Goal: Task Accomplishment & Management: Use online tool/utility

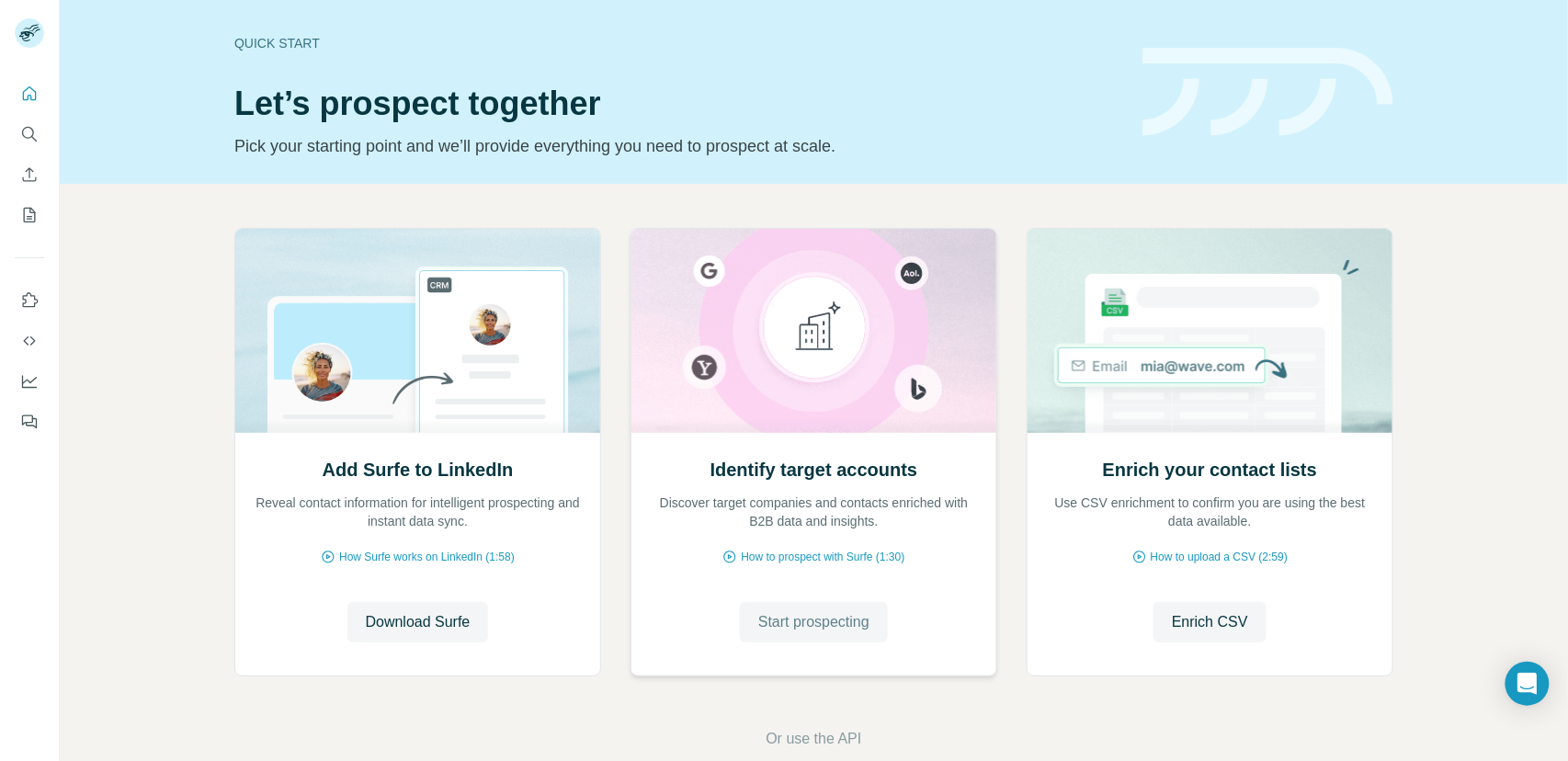
click at [818, 633] on button "Start prospecting" at bounding box center [813, 622] width 148 height 40
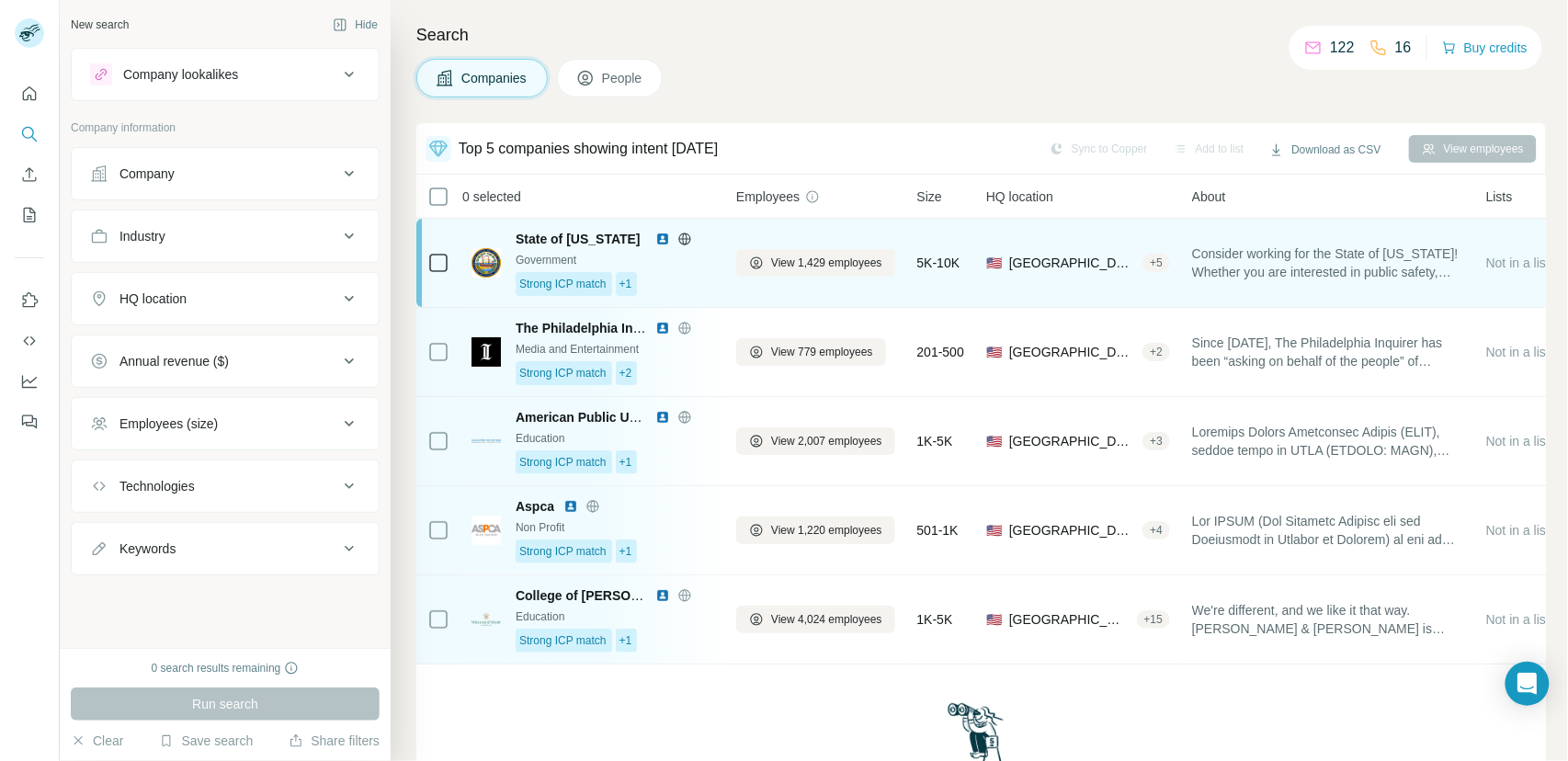
click at [686, 291] on div "Strong ICP match +1" at bounding box center [615, 283] width 199 height 24
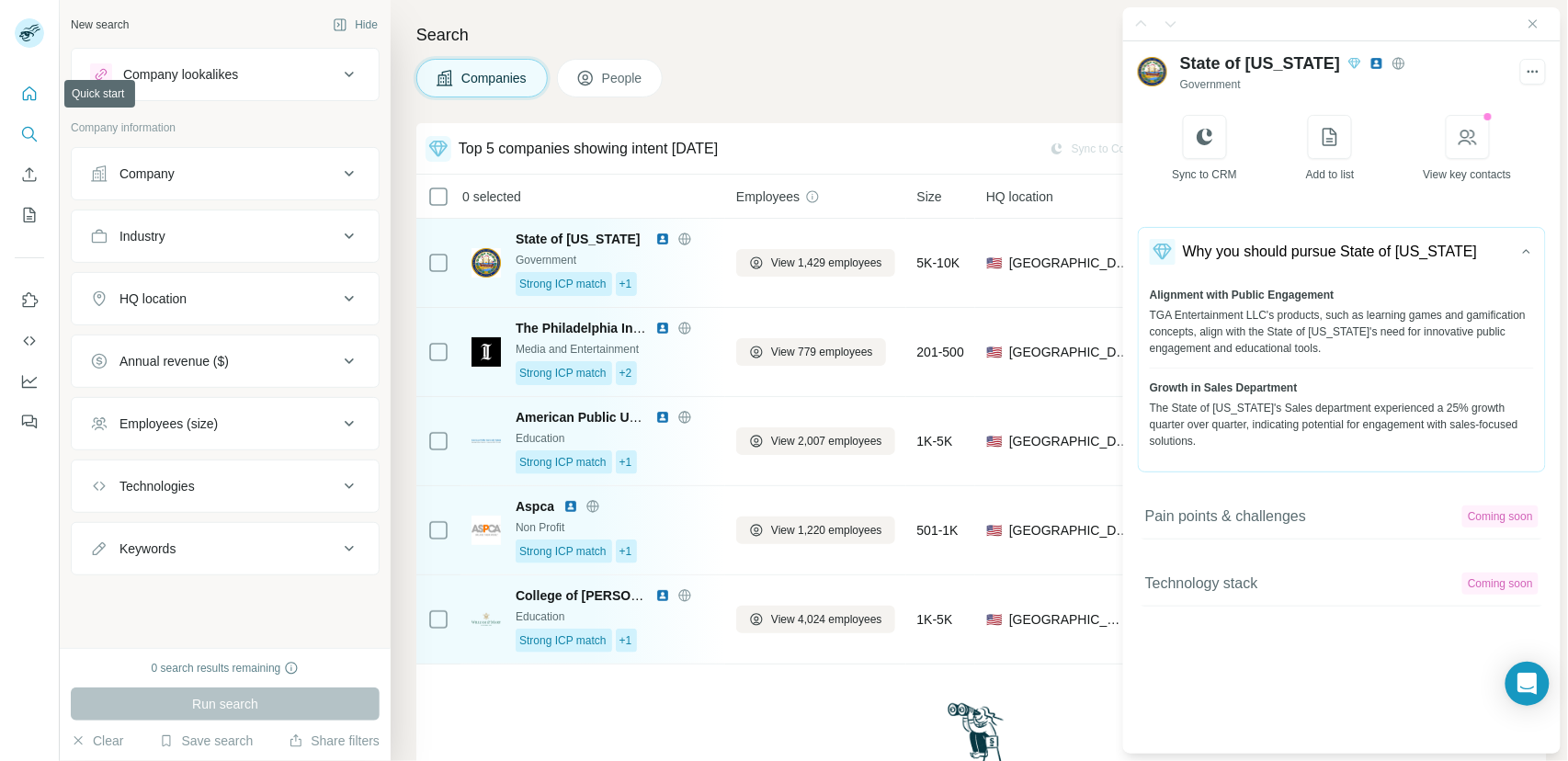
click at [21, 93] on icon "Quick start" at bounding box center [29, 94] width 19 height 19
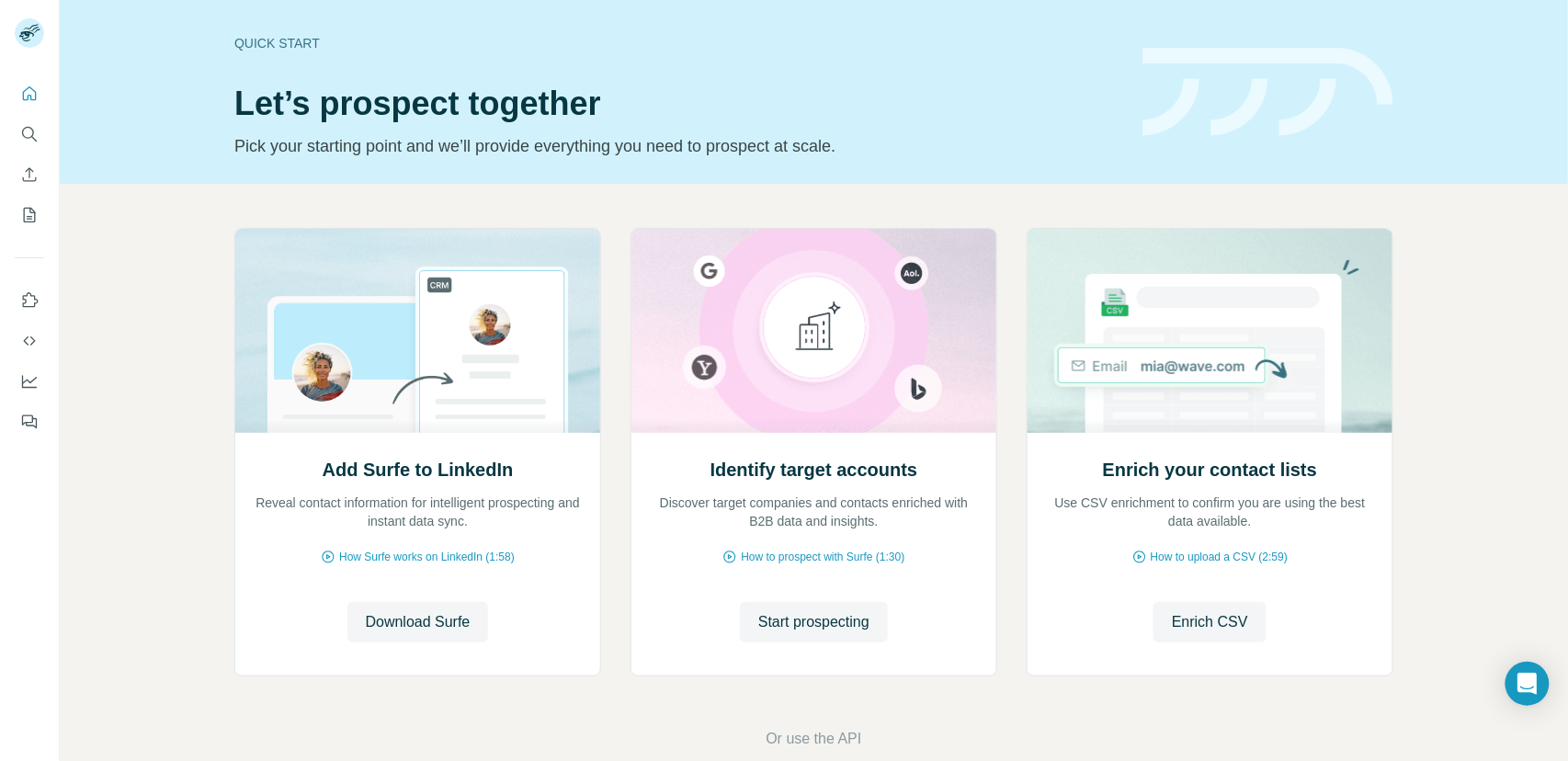
click at [136, 465] on div "Add Surfe to LinkedIn Reveal contact information for intelligent prospecting an…" at bounding box center [813, 488] width 1509 height 610
click at [807, 622] on span "Start prospecting" at bounding box center [814, 622] width 111 height 22
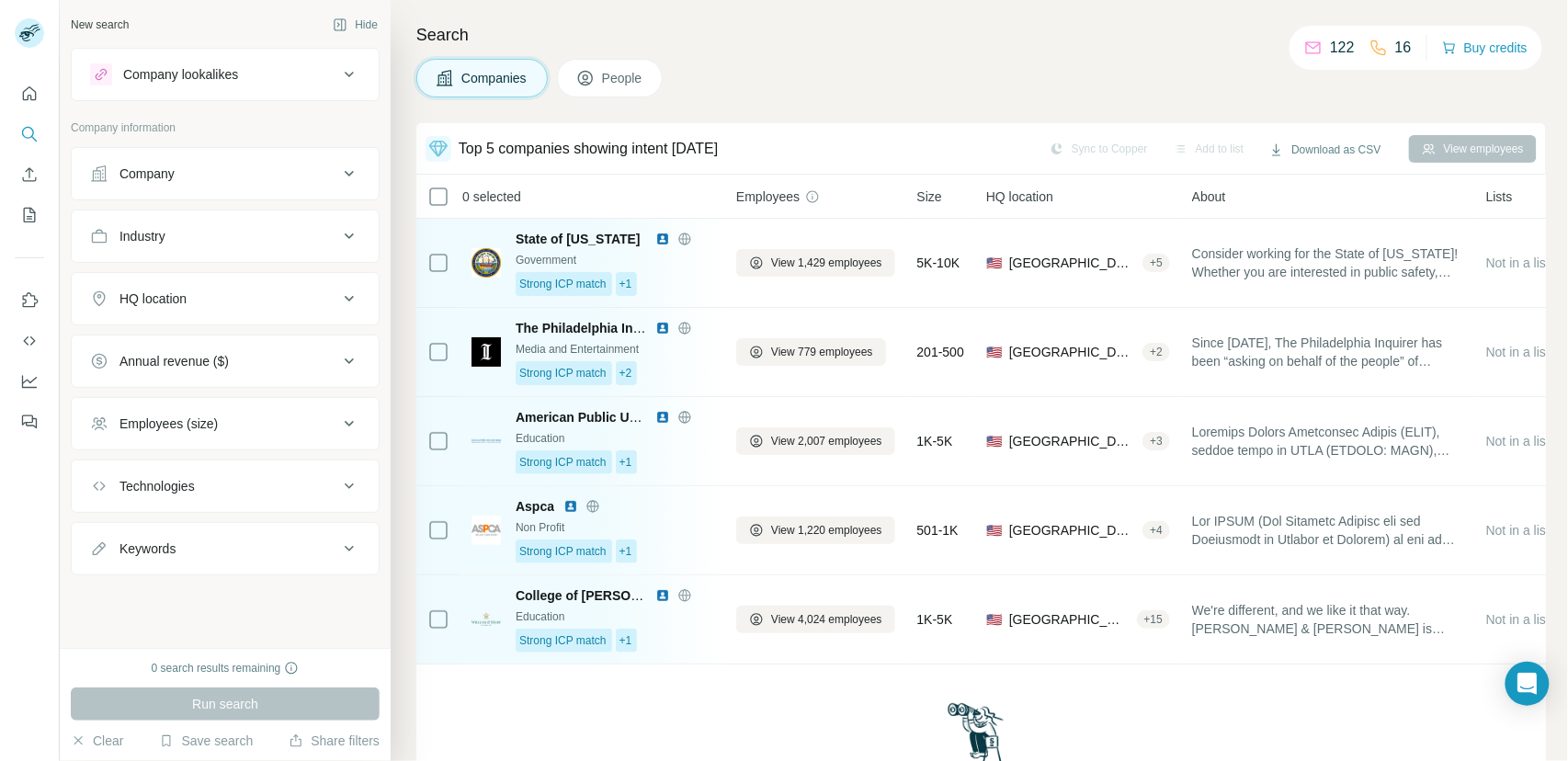
click at [219, 178] on div "Company" at bounding box center [215, 174] width 248 height 19
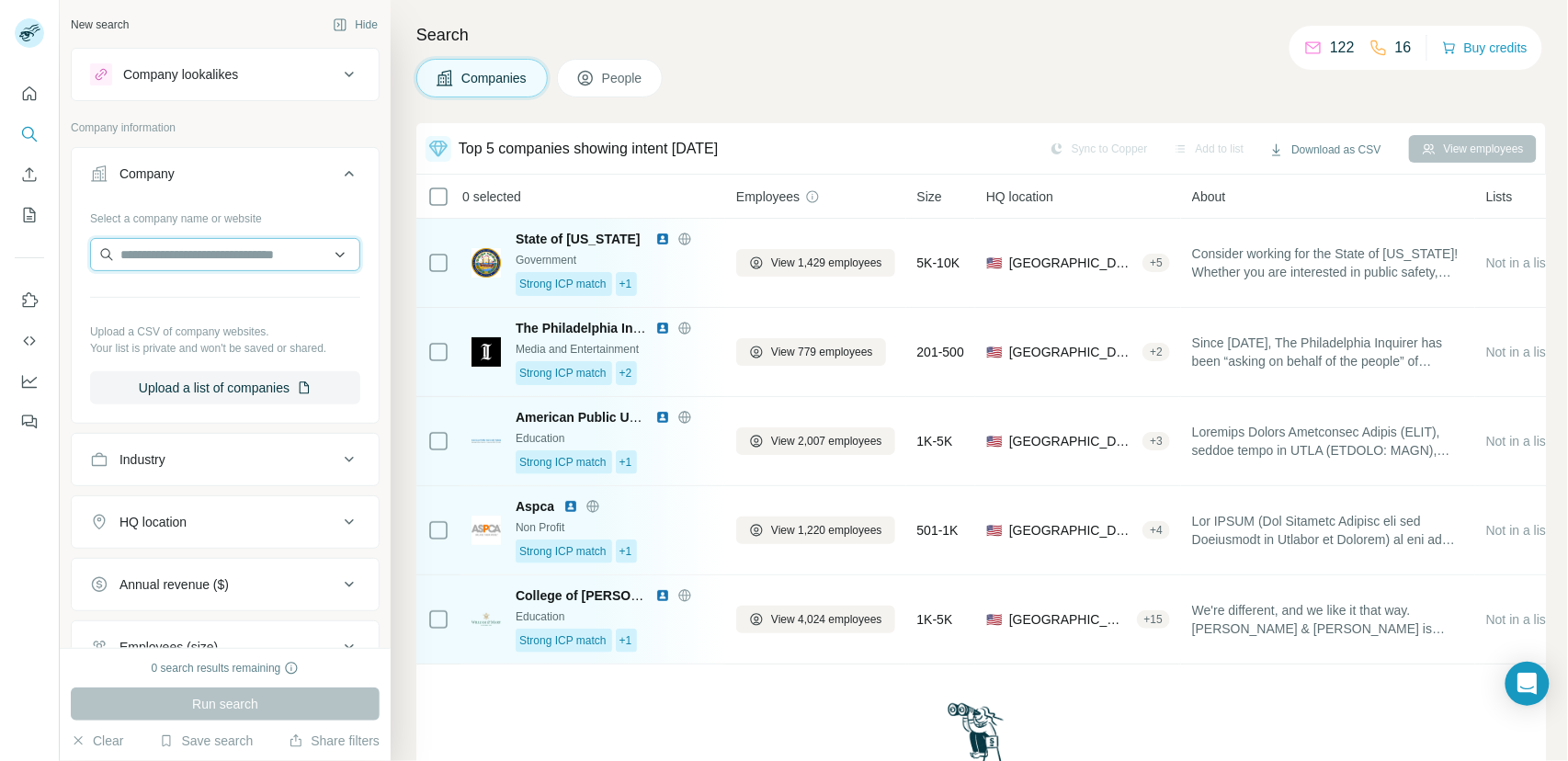
click at [192, 254] on input "text" at bounding box center [225, 254] width 270 height 33
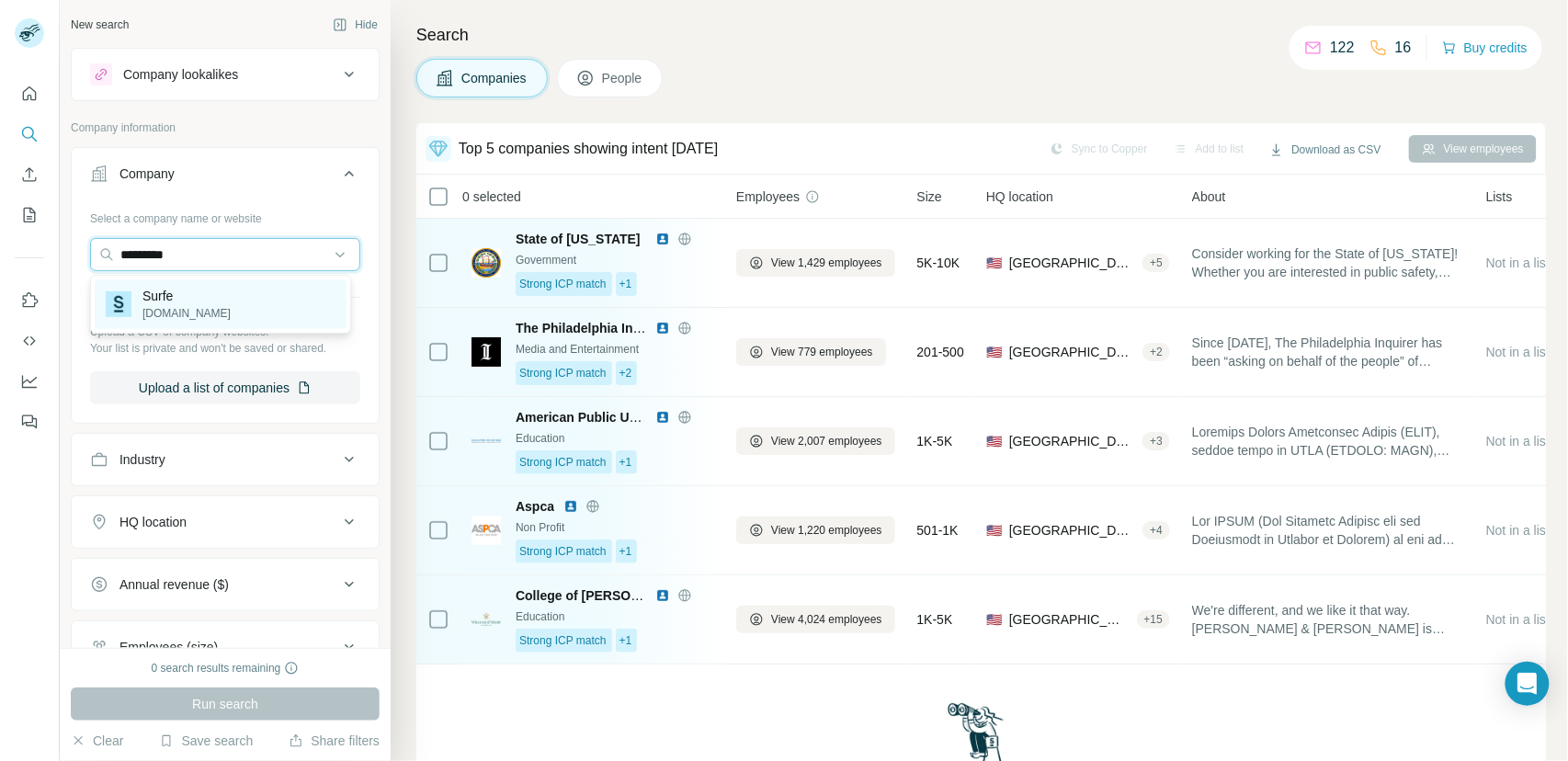
type input "*********"
click at [162, 306] on p "[DOMAIN_NAME]" at bounding box center [186, 313] width 88 height 17
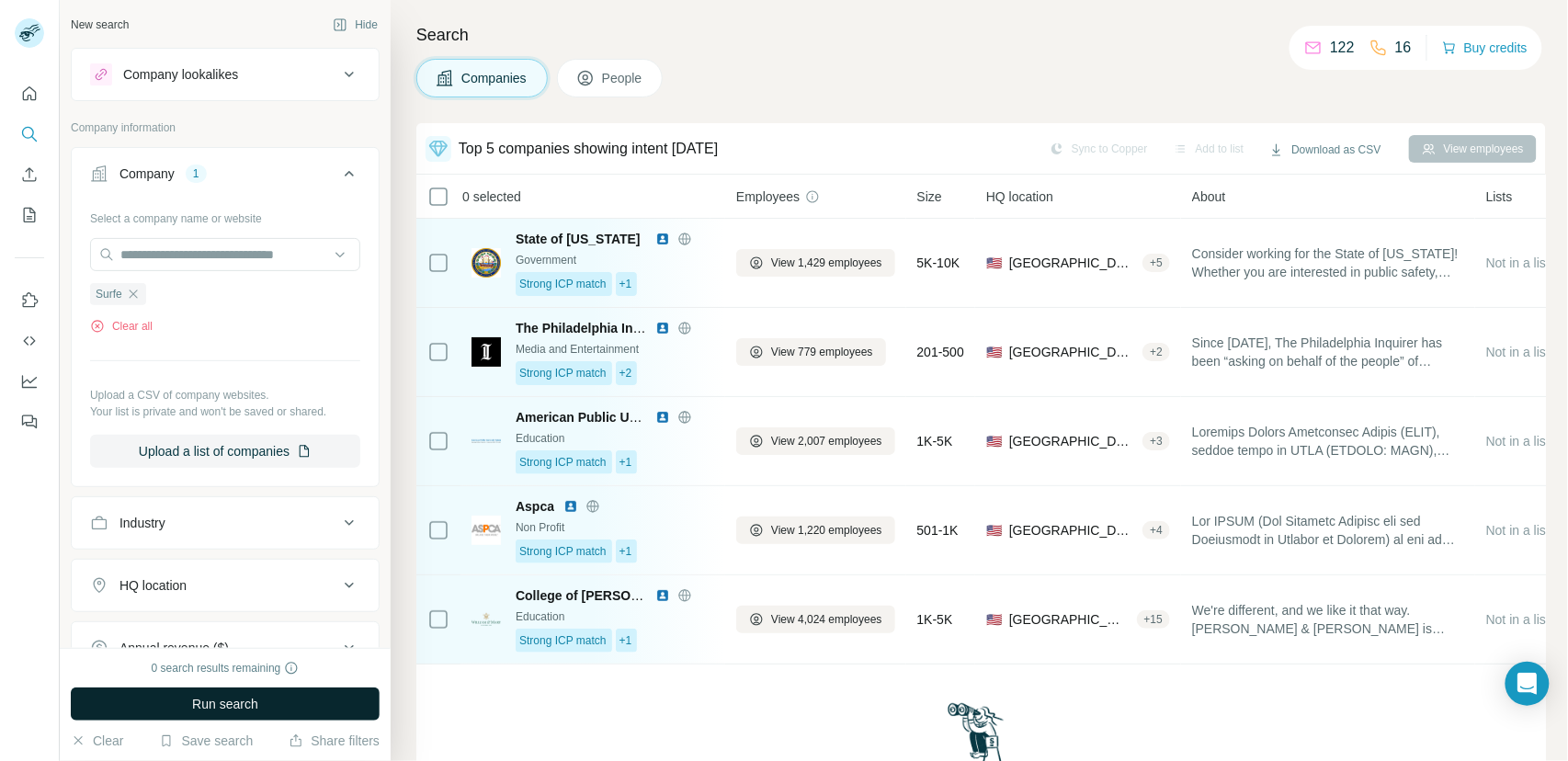
click at [264, 705] on button "Run search" at bounding box center [225, 704] width 309 height 33
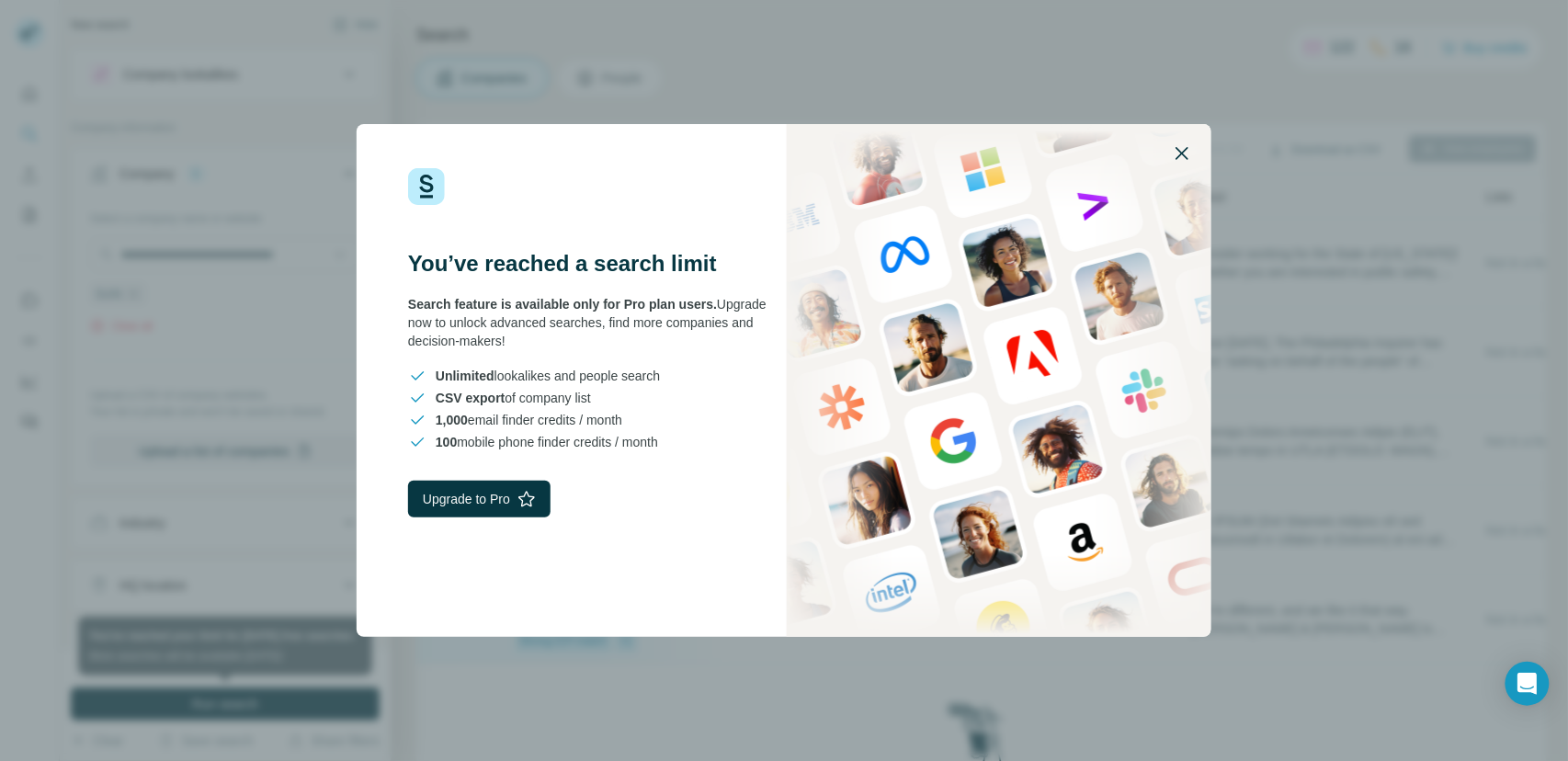
click at [1184, 148] on icon "button" at bounding box center [1181, 152] width 22 height 22
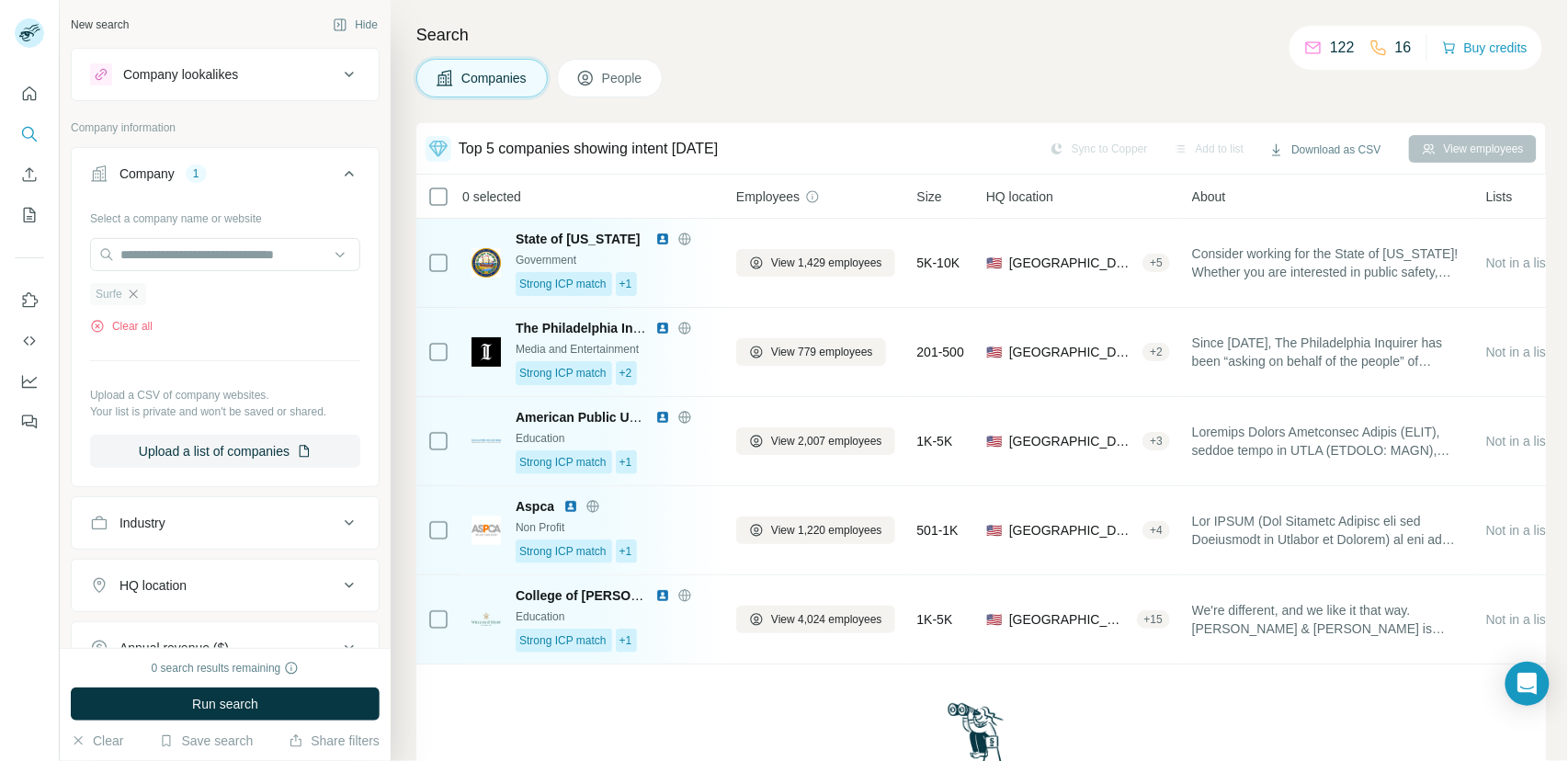
click at [136, 292] on icon "button" at bounding box center [133, 293] width 8 height 8
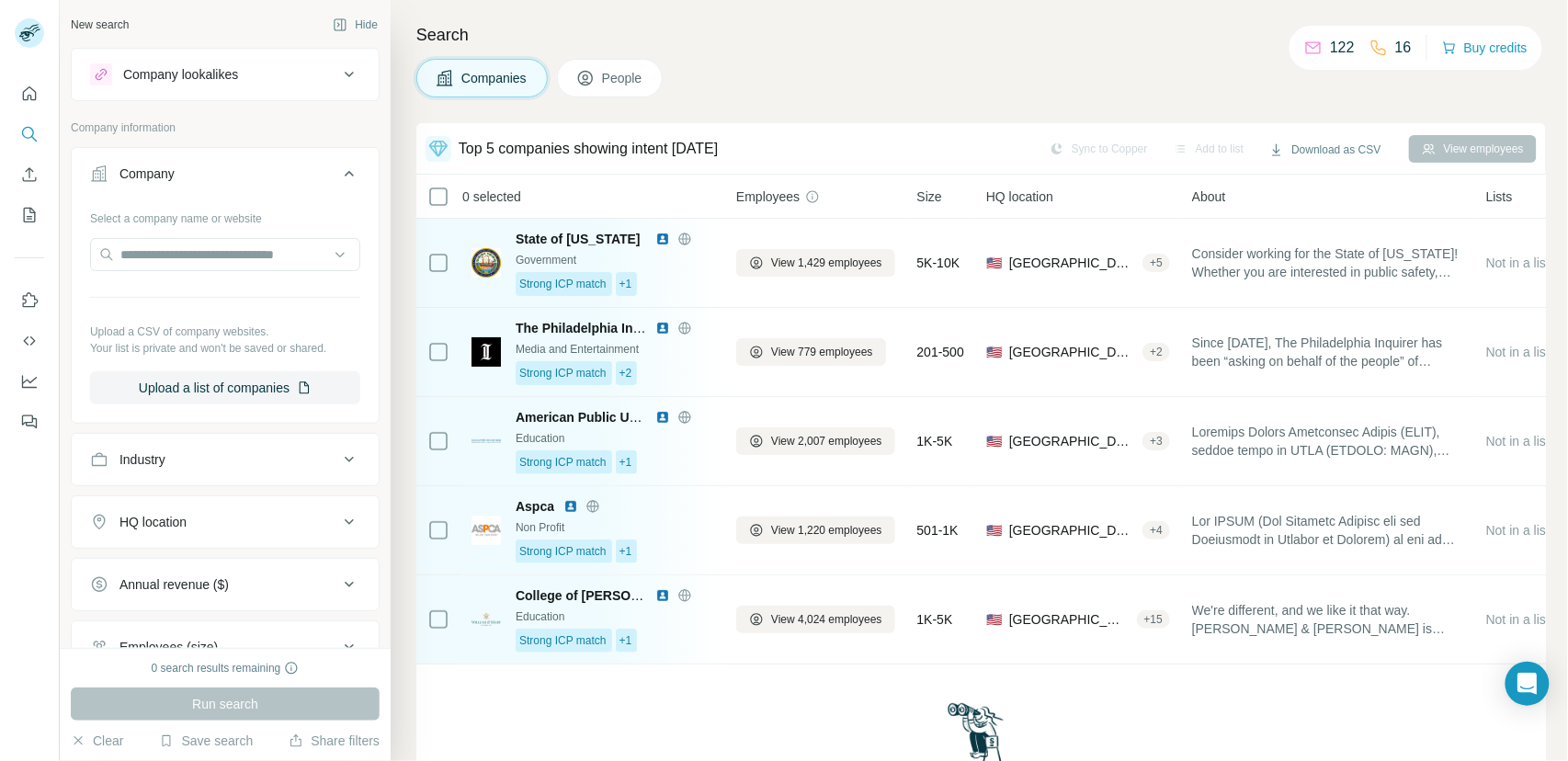
click at [339, 178] on icon at bounding box center [348, 173] width 22 height 22
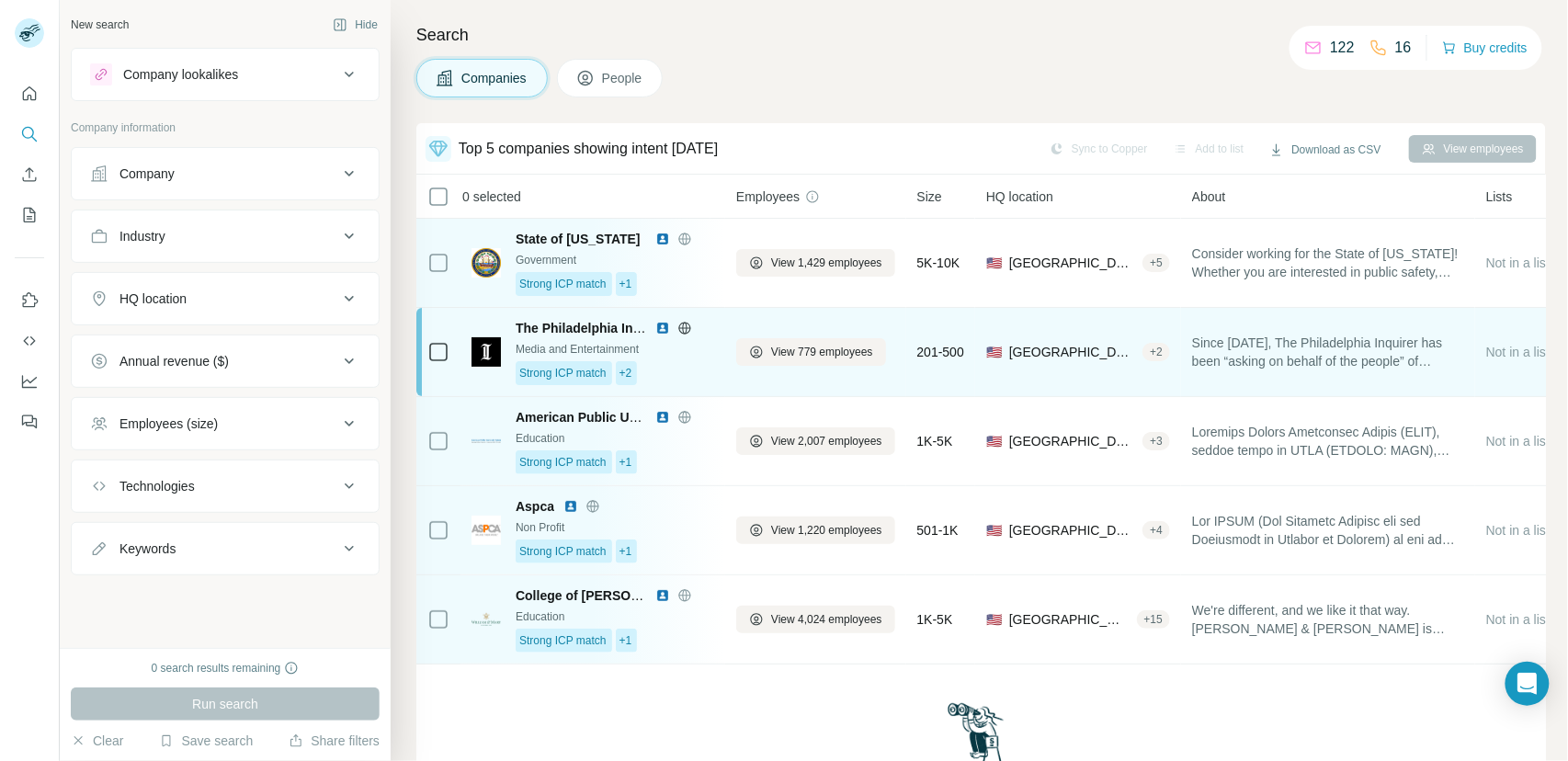
click at [670, 375] on div "Strong ICP match +2" at bounding box center [615, 373] width 199 height 24
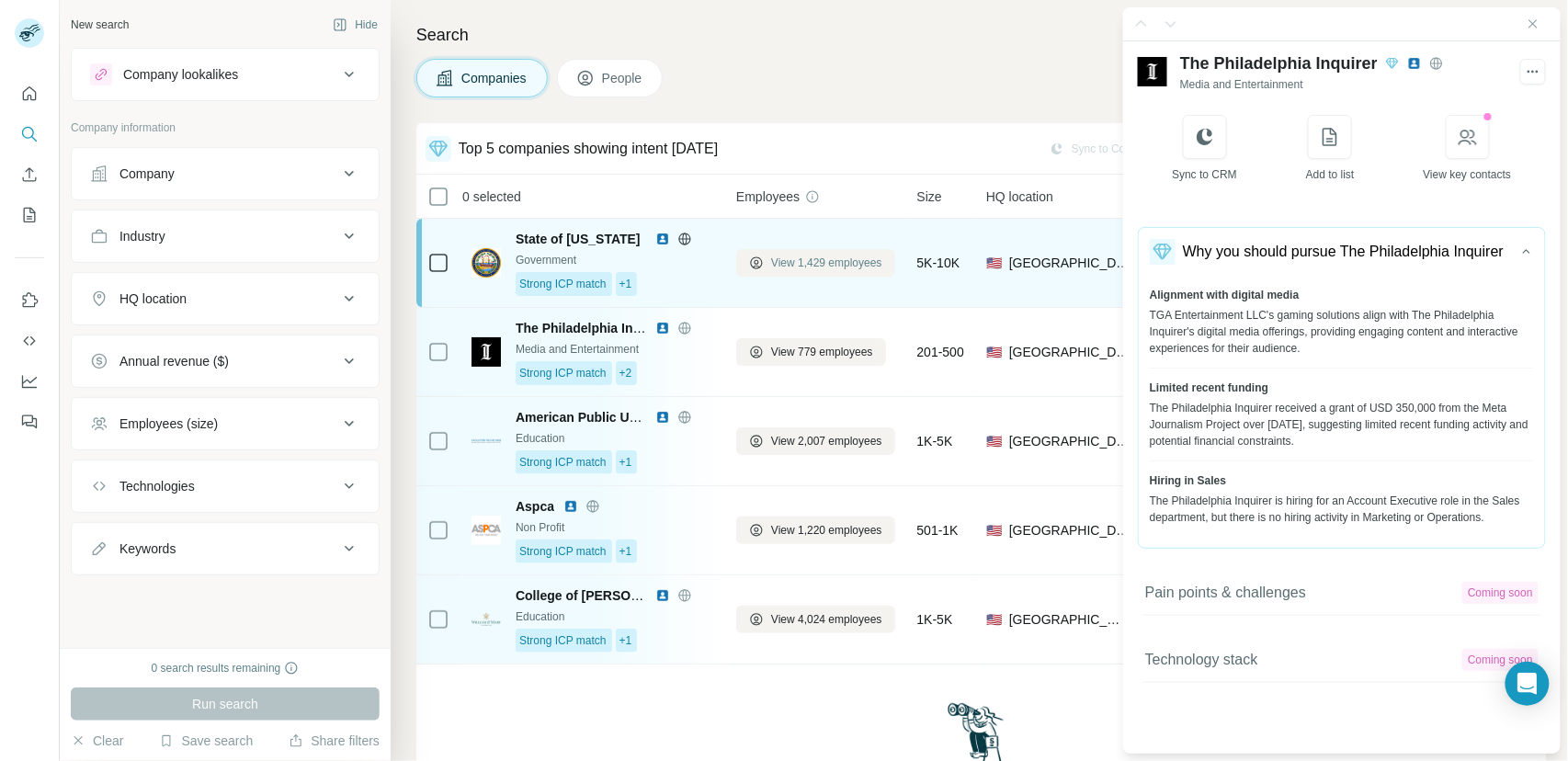
click at [802, 261] on span "View 1,429 employees" at bounding box center [826, 263] width 111 height 17
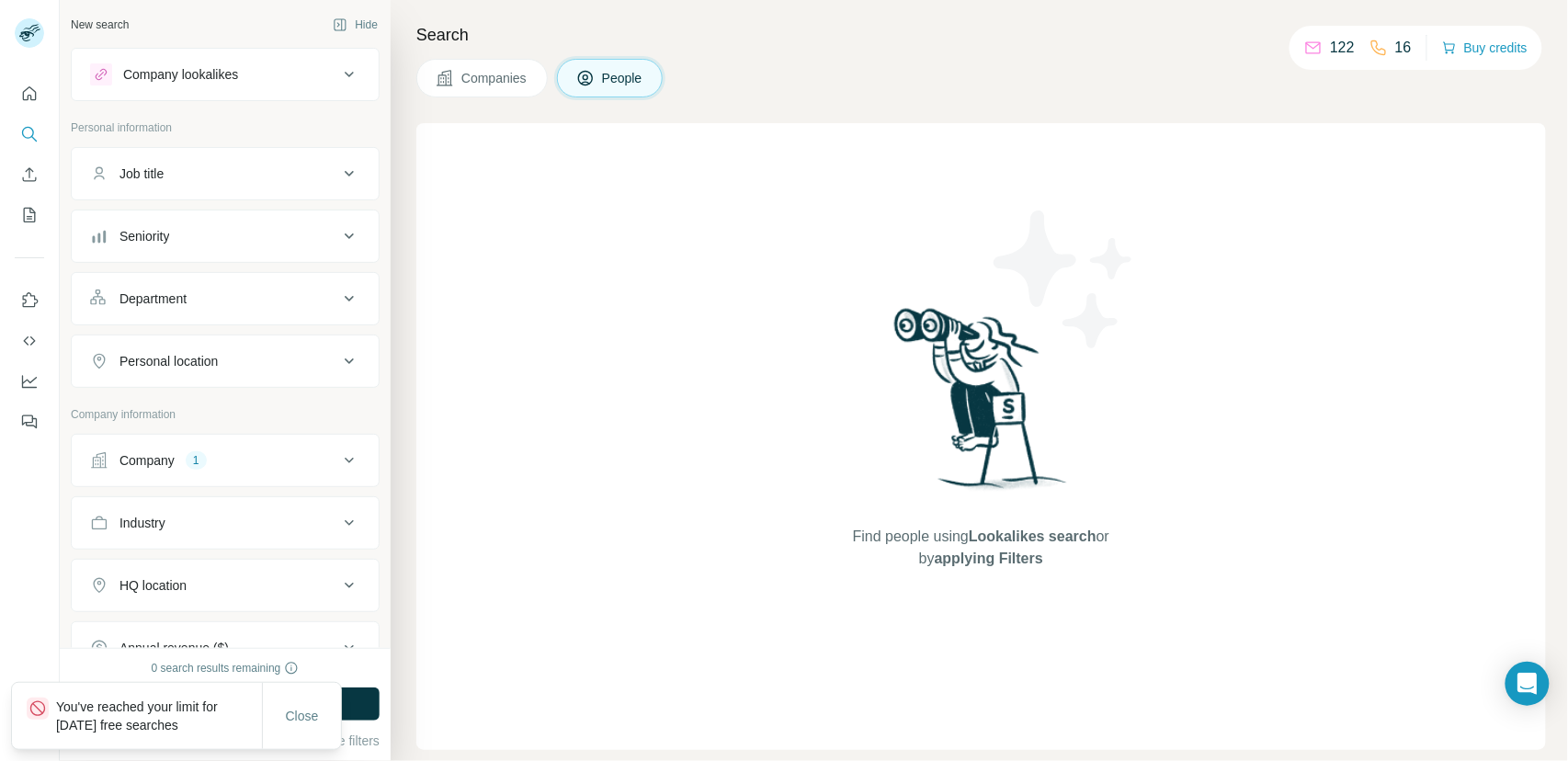
click at [493, 89] on button "Companies" at bounding box center [482, 78] width 132 height 39
